Goal: Ask a question

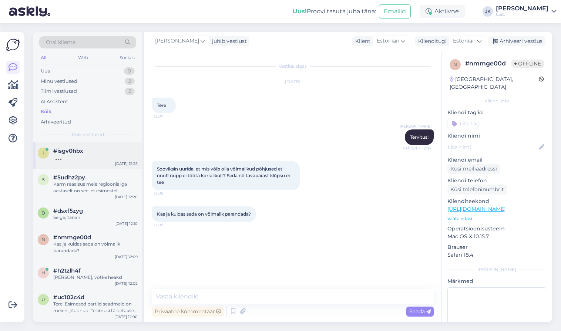
click at [83, 150] on span "#isgv0hbx" at bounding box center [68, 151] width 30 height 7
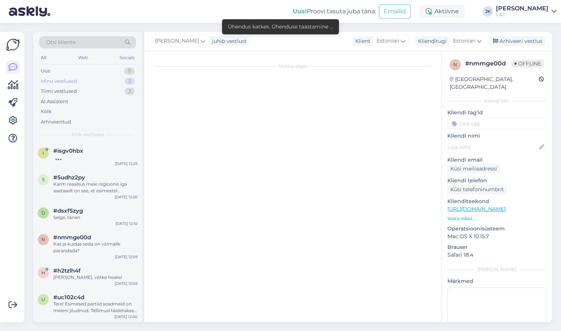
click at [97, 81] on div "Minu vestlused 2" at bounding box center [87, 81] width 97 height 10
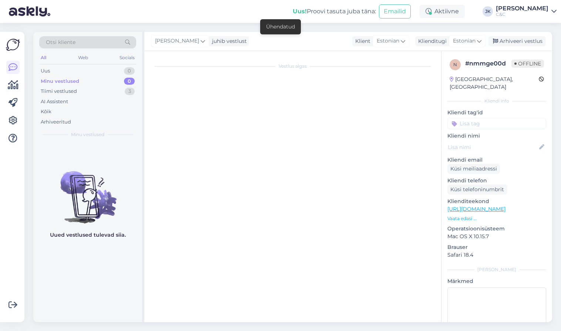
click at [92, 85] on div "Minu vestlused 0" at bounding box center [87, 81] width 97 height 10
click at [84, 104] on div "AI Assistent" at bounding box center [87, 102] width 97 height 10
click at [79, 110] on div "Kõik" at bounding box center [87, 112] width 97 height 10
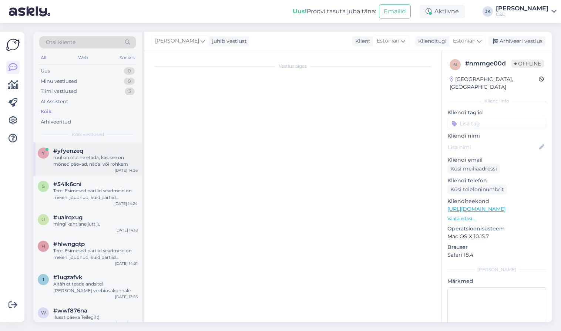
click at [90, 161] on div "mul on oluline etada, kas see on mõned päevad, nädal või rohkem" at bounding box center [95, 160] width 84 height 13
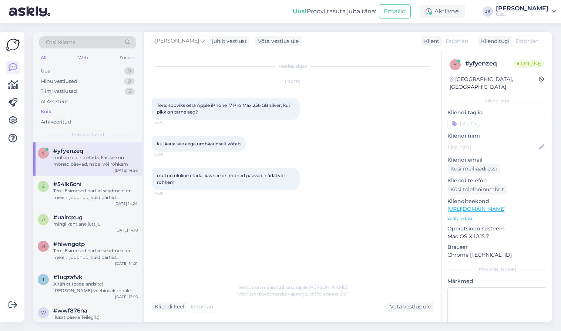
click at [225, 248] on div "Vestlus algas [DATE] Tere, sooviks osta Apple iPhone 17 Pro Max 256 GB silver, …" at bounding box center [296, 165] width 289 height 215
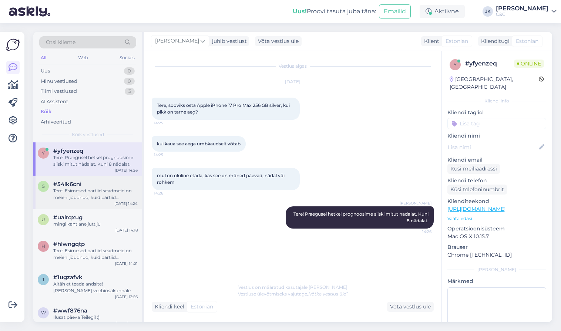
click at [103, 193] on div "Tere! Esimesed partiid seadmeid on meieni jõudnud, kuid partiid sisaldavad endi…" at bounding box center [95, 194] width 84 height 13
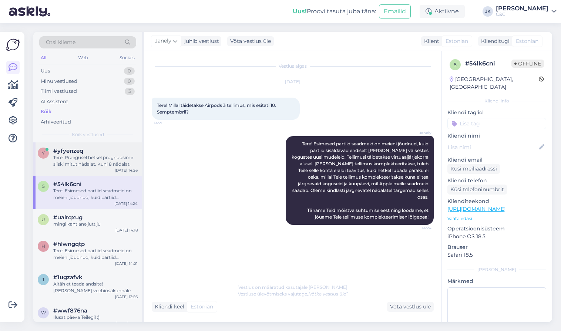
click at [118, 172] on div "y #yfyenzeq Tere! Praegusel hetkel prognoosime siiski mitut nädalat. Kuni 8 näd…" at bounding box center [87, 158] width 109 height 33
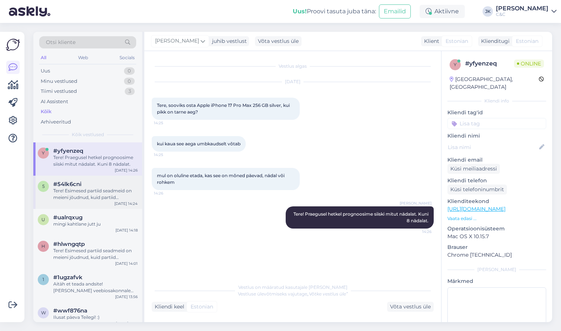
click at [104, 189] on div "Tere! Esimesed partiid seadmeid on meieni jõudnud, kuid partiid sisaldavad endi…" at bounding box center [95, 194] width 84 height 13
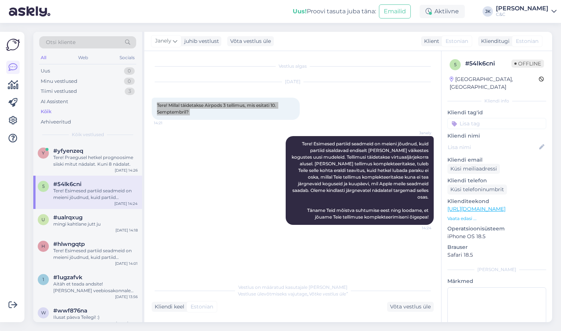
click at [274, 95] on div "[DATE] Tere! Millal täidetakse Airpods 3 tellimus, mis esitati 10. Semptembril?…" at bounding box center [293, 101] width 282 height 54
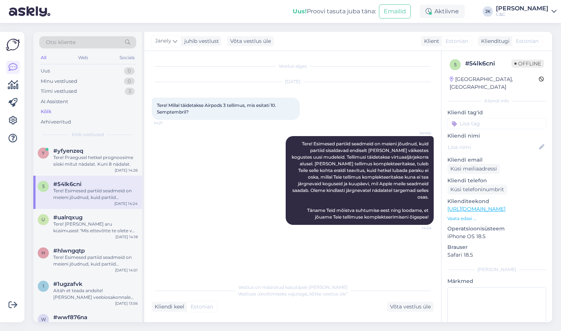
click at [220, 224] on div "Janely Tere! Esimesed partiid seadmeid on meieni jõudnud, kuid partiid sisaldav…" at bounding box center [293, 180] width 282 height 105
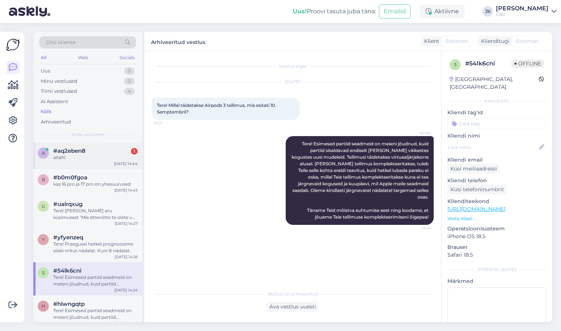
click at [105, 149] on div "#aq2eben8 1" at bounding box center [95, 151] width 84 height 7
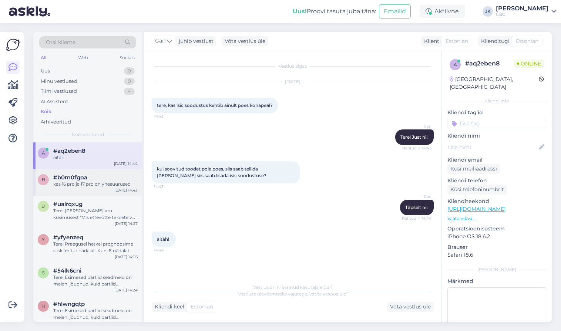
click at [95, 188] on div "b #b0m0fgoa kas 16 pro ja 17 pro on yhesuurused [DATE] 14:43" at bounding box center [87, 182] width 109 height 27
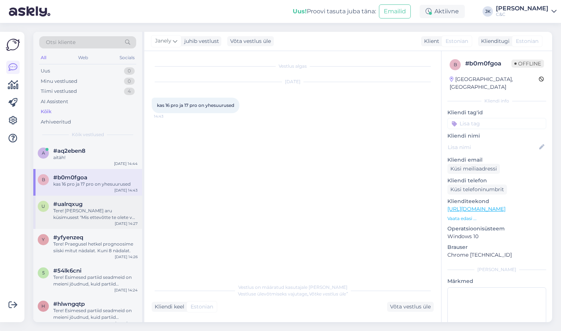
click at [92, 208] on div "Tere! [PERSON_NAME] aru küsimusest "Mis ettevõtte te olete või pood?" et soovit…" at bounding box center [95, 214] width 84 height 13
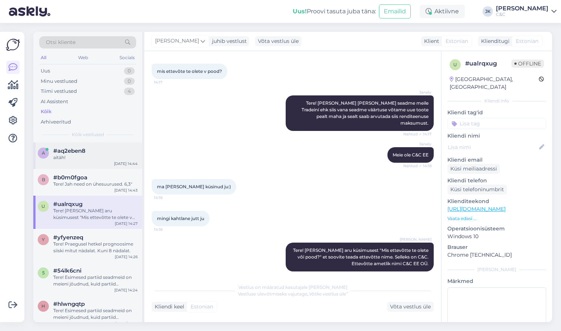
click at [91, 165] on div "a #aq2eben8 aitäh! [DATE] 14:44" at bounding box center [87, 155] width 109 height 27
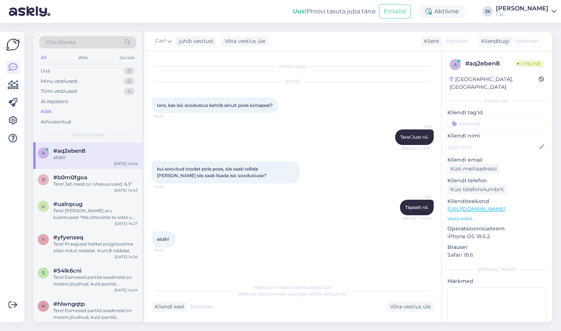
click at [194, 222] on div "Garl Täpselt nii. Nähtud ✓ 14:44" at bounding box center [293, 208] width 282 height 32
click at [290, 258] on div "Vestlus algas [DATE] tere, kas isic soodustus kehtib ainult poes kohapeal? 14:4…" at bounding box center [296, 165] width 289 height 215
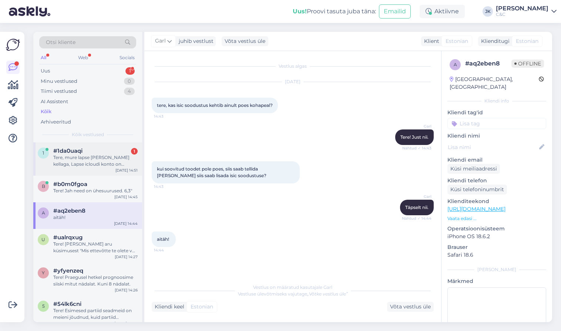
click at [118, 170] on div "[DATE] 14:51" at bounding box center [126, 171] width 22 height 6
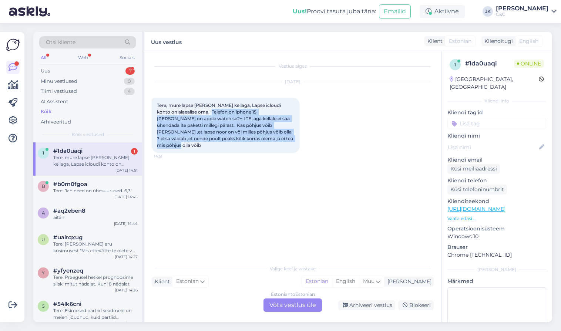
drag, startPoint x: 195, startPoint y: 113, endPoint x: 198, endPoint y: 152, distance: 39.7
click at [198, 152] on div "[DATE] Tere, mure lapse [PERSON_NAME] kellaga, Lapse icloudi konto on alaealise…" at bounding box center [293, 117] width 282 height 87
click at [198, 153] on div "[DATE] Tere, mure lapse [PERSON_NAME] kellaga, Lapse icloudi konto on alaealise…" at bounding box center [293, 117] width 282 height 87
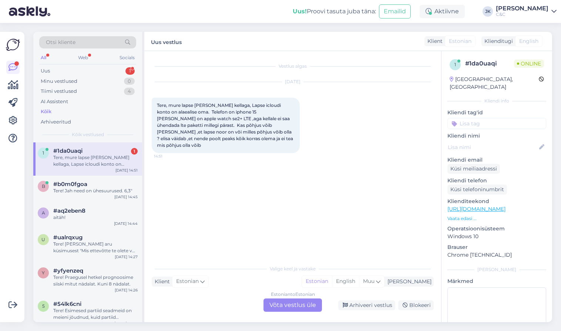
click at [261, 157] on div "Vestlus algas [DATE] Tere, mure lapse [PERSON_NAME] kellaga, Lapse icloudi kont…" at bounding box center [296, 156] width 289 height 196
